Goal: Navigation & Orientation: Find specific page/section

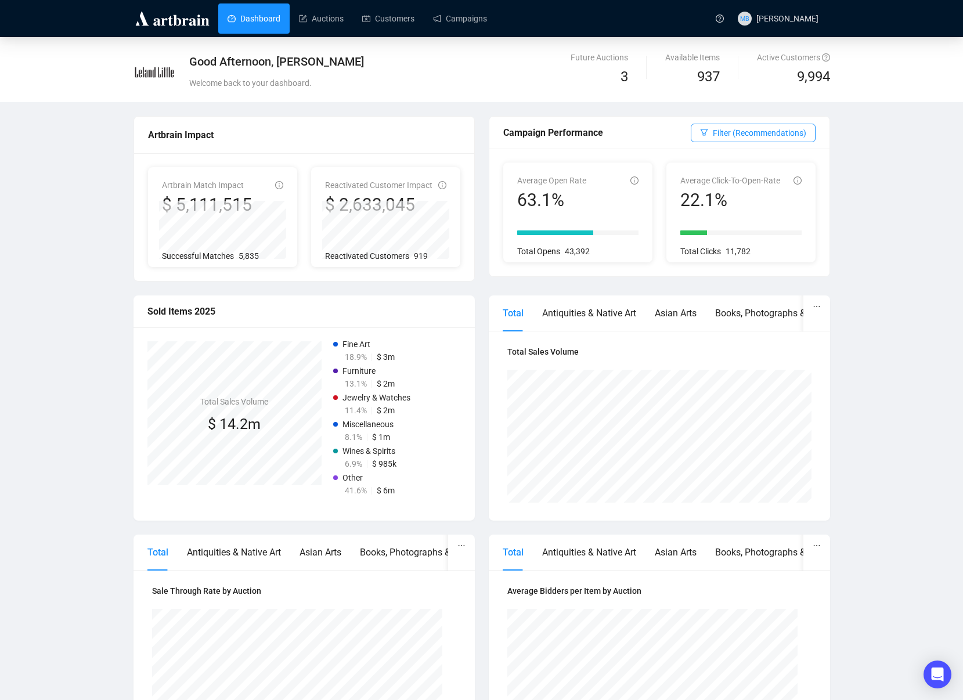
click at [157, 25] on img at bounding box center [173, 18] width 78 height 19
click at [329, 14] on link "Auctions" at bounding box center [321, 18] width 45 height 30
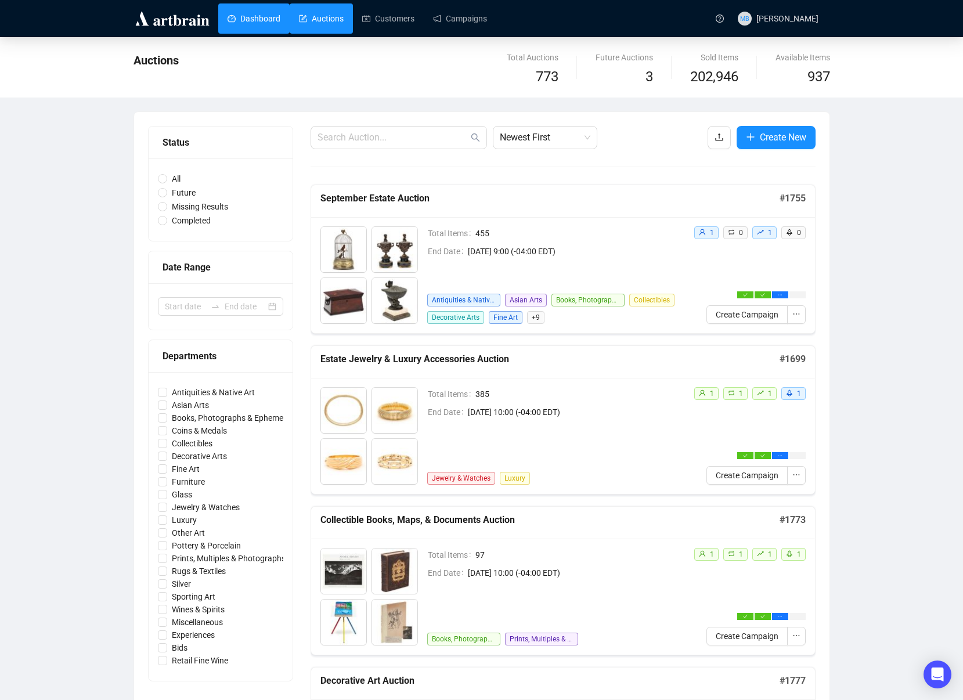
click at [262, 15] on link "Dashboard" at bounding box center [254, 18] width 53 height 30
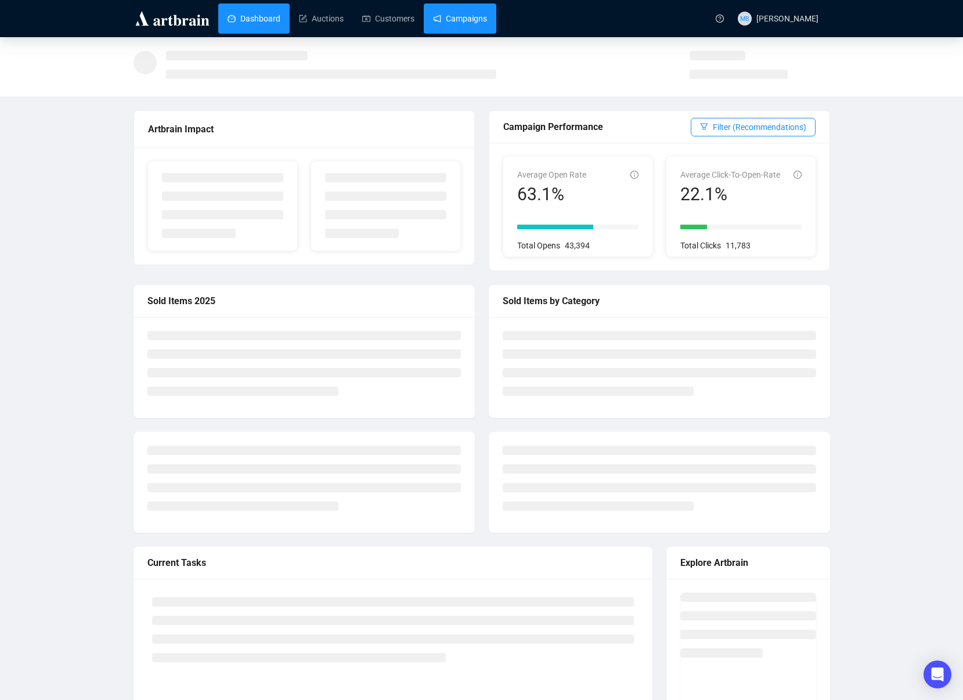
click at [468, 27] on link "Campaigns" at bounding box center [460, 18] width 54 height 30
